Goal: Transaction & Acquisition: Purchase product/service

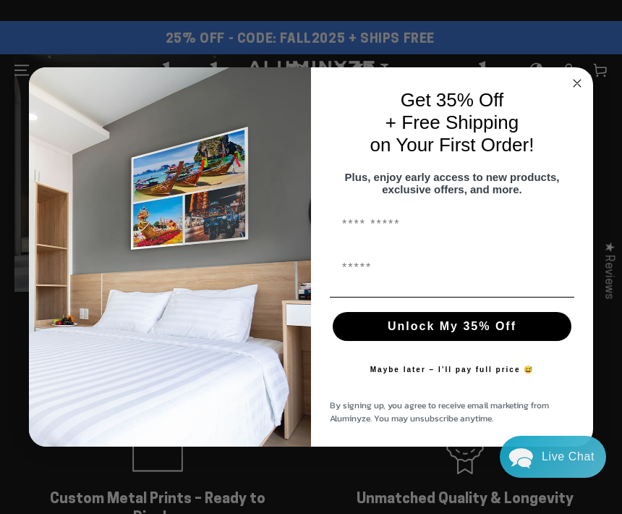
click at [425, 227] on input "First Name" at bounding box center [452, 224] width 244 height 29
type input "*"
type input "*******"
click at [405, 265] on input "First Name" at bounding box center [452, 267] width 244 height 29
type input "*"
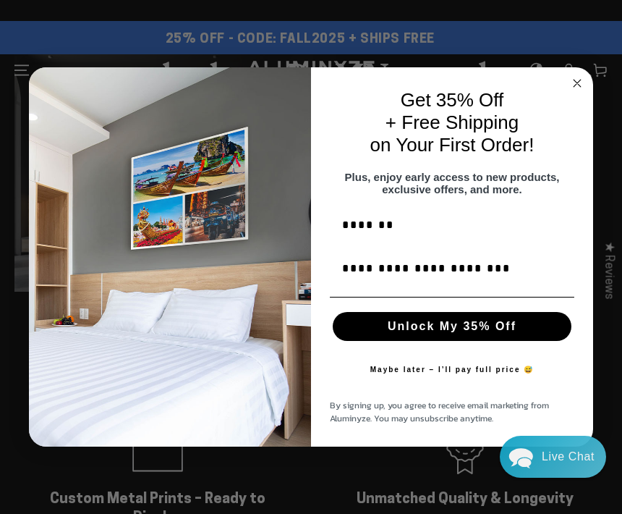
type input "**********"
click input "******" at bounding box center [0, 0] width 0 height 0
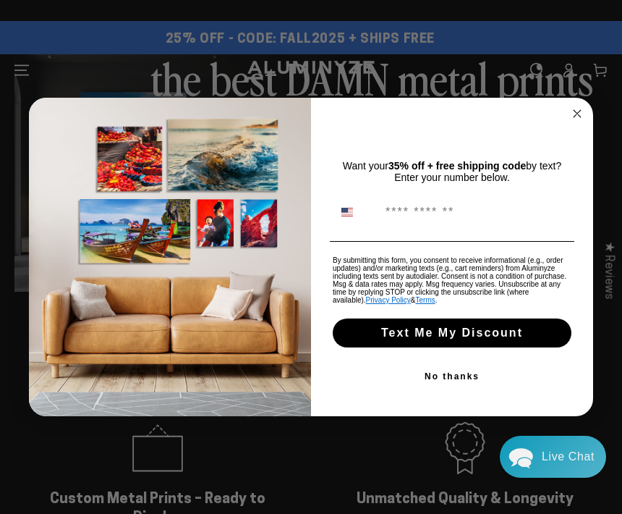
click at [457, 378] on button "No thanks" at bounding box center [452, 376] width 244 height 29
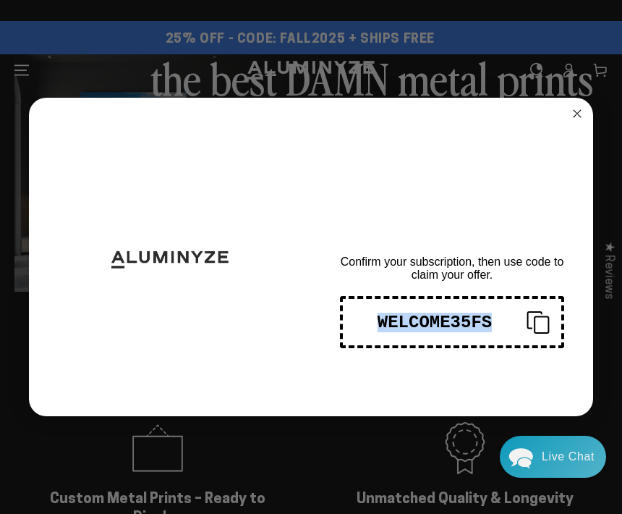
click at [571, 116] on circle "Close dialog" at bounding box center [577, 114] width 17 height 17
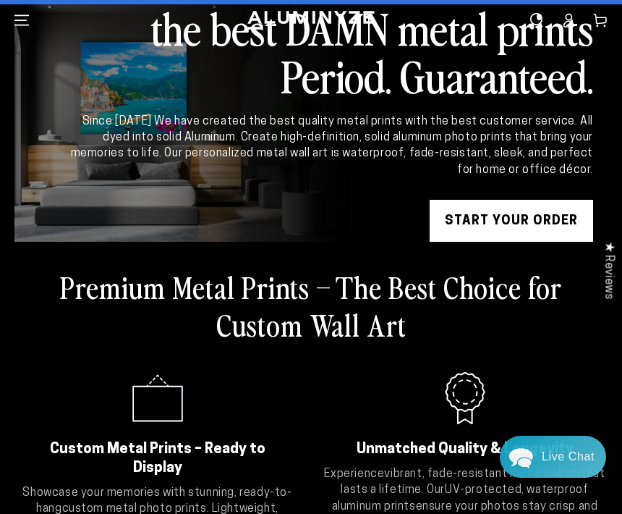
scroll to position [54, 0]
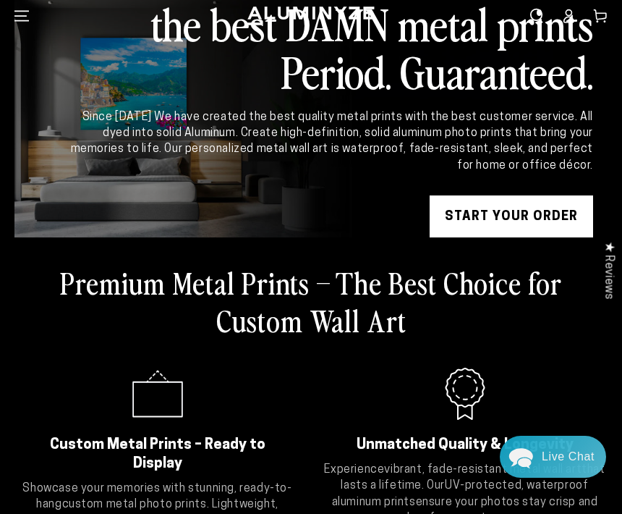
click at [501, 209] on link "START YOUR Order" at bounding box center [511, 216] width 163 height 43
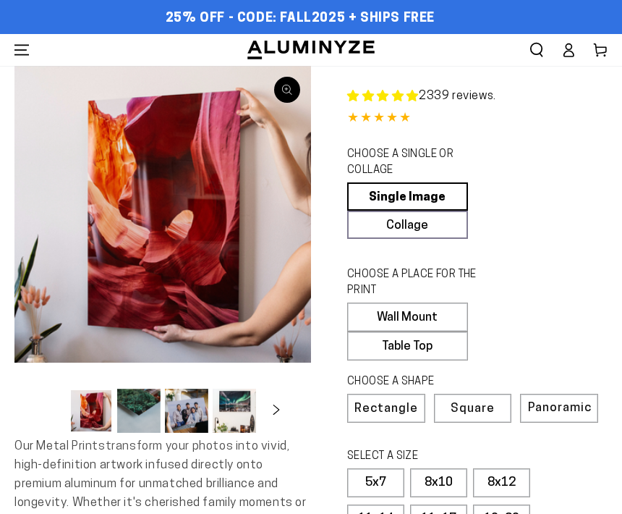
select select "**********"
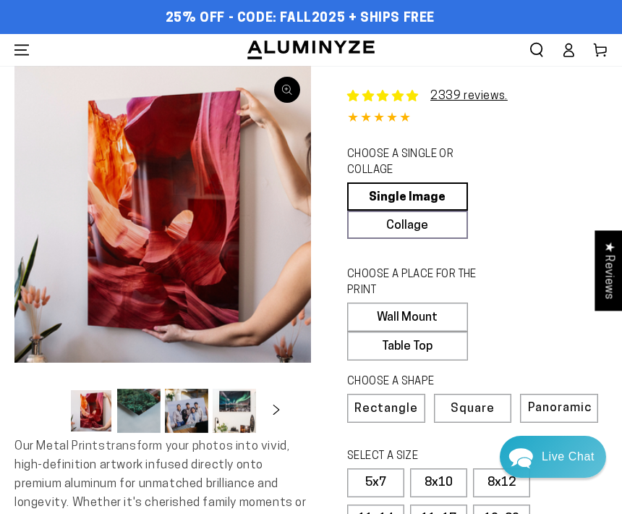
click at [396, 186] on link "Single Image" at bounding box center [407, 196] width 121 height 28
click at [414, 313] on label "Wall Mount" at bounding box center [407, 316] width 121 height 29
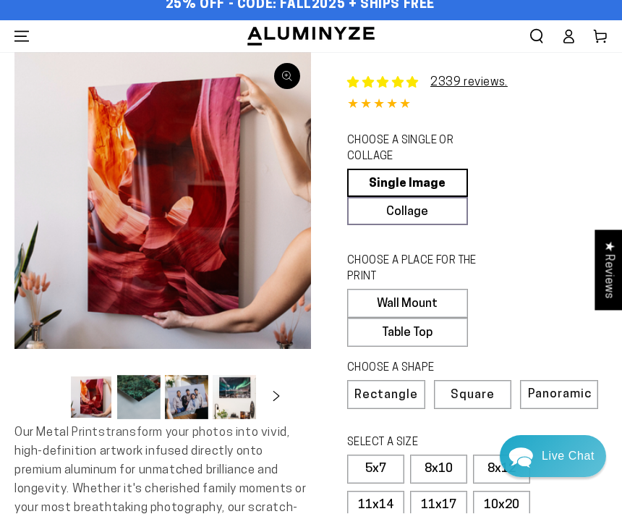
scroll to position [14, 0]
click at [391, 389] on span "Rectangle" at bounding box center [386, 394] width 64 height 12
click at [396, 388] on span "Rectangle" at bounding box center [386, 394] width 64 height 12
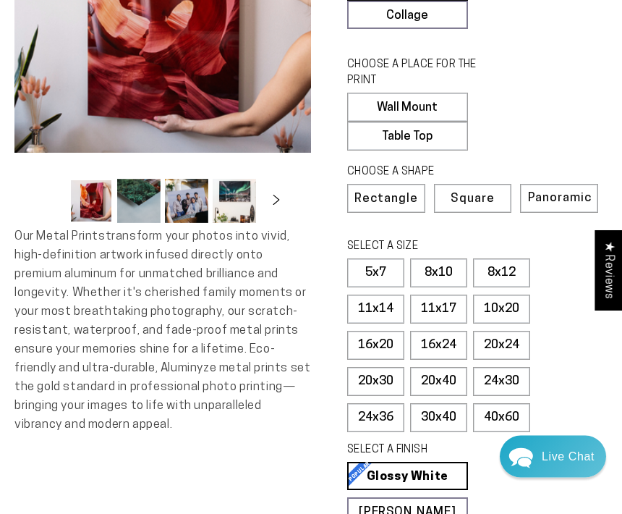
scroll to position [210, 0]
click at [367, 341] on label "16x20" at bounding box center [375, 345] width 57 height 29
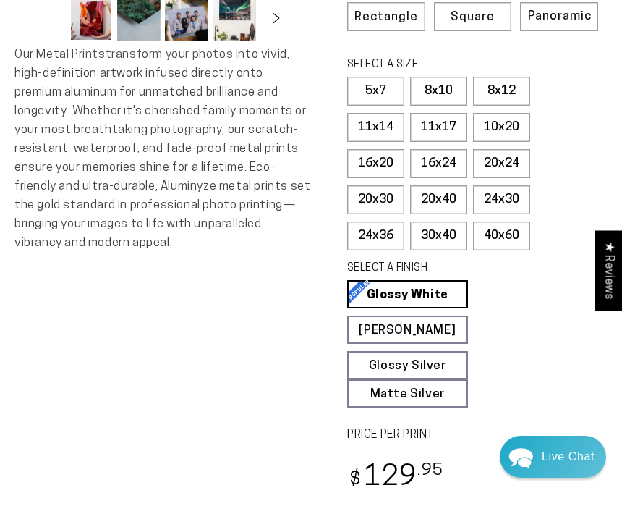
scroll to position [389, 0]
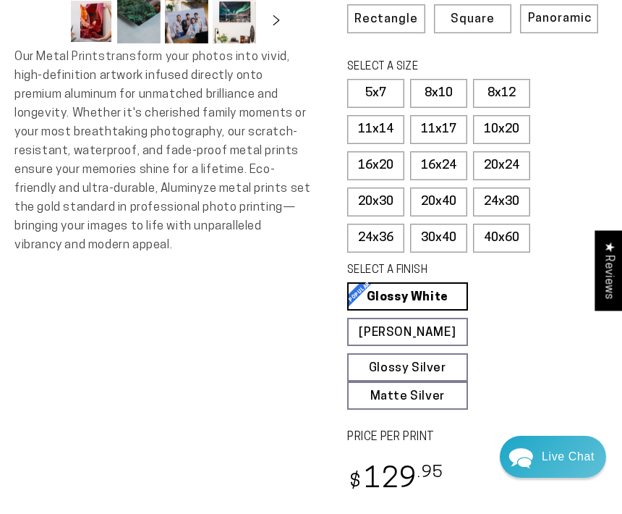
click at [427, 289] on link "Glossy White Glossy White Our bright white glossy surface increases color satur…" at bounding box center [407, 296] width 121 height 28
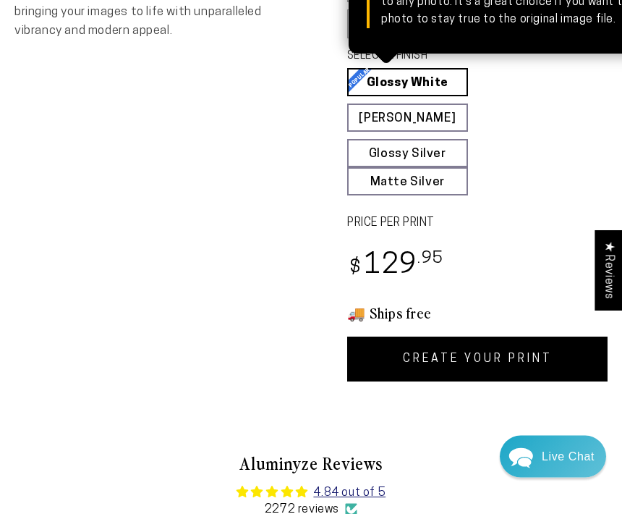
scroll to position [603, 0]
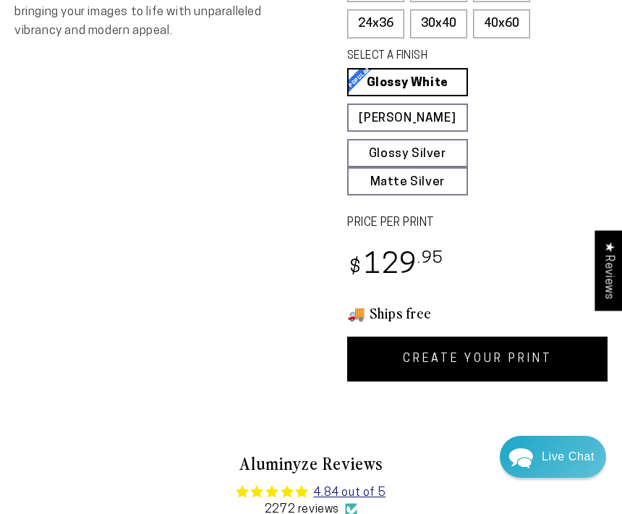
click at [488, 349] on link "CREATE YOUR PRINT" at bounding box center [477, 358] width 260 height 45
